Goal: Transaction & Acquisition: Purchase product/service

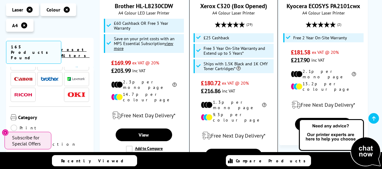
scroll to position [906, 0]
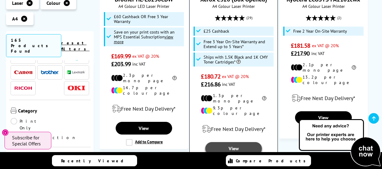
click at [236, 142] on link "View" at bounding box center [233, 148] width 56 height 13
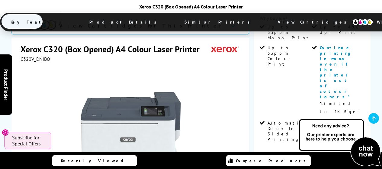
scroll to position [211, 0]
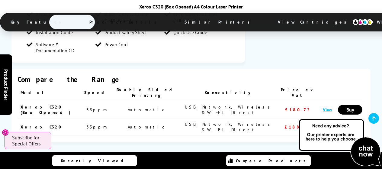
scroll to position [785, 0]
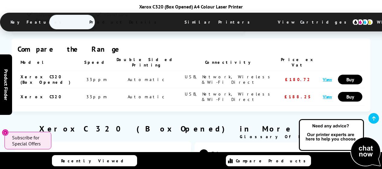
drag, startPoint x: 34, startPoint y: 52, endPoint x: 60, endPoint y: 52, distance: 25.4
click at [60, 153] on p "The Xerox C320 A4 colour laser printer combines impressive print speeds with st…" at bounding box center [103, 161] width 152 height 16
copy p "Xerox C320"
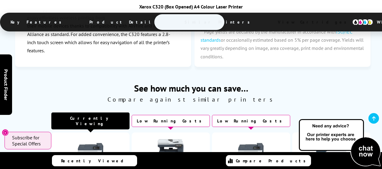
scroll to position [1510, 0]
